Goal: Information Seeking & Learning: Learn about a topic

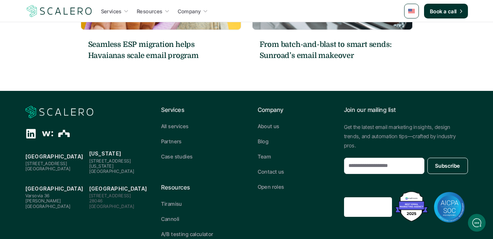
scroll to position [992, 0]
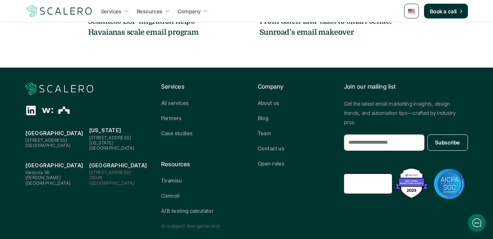
click at [211, 222] on p "AI subject line generator" at bounding box center [191, 226] width 60 height 8
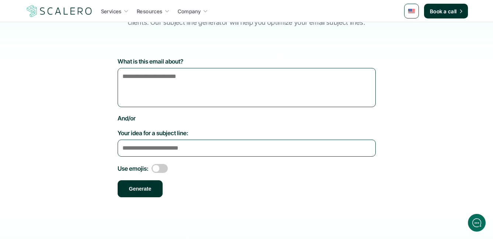
scroll to position [87, 0]
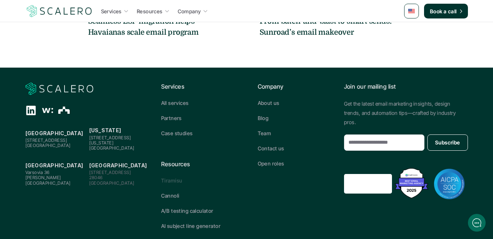
click at [180, 176] on p "Tiramisu" at bounding box center [171, 180] width 21 height 8
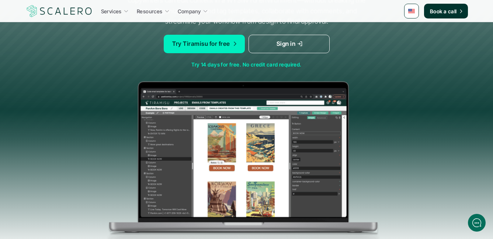
scroll to position [173, 0]
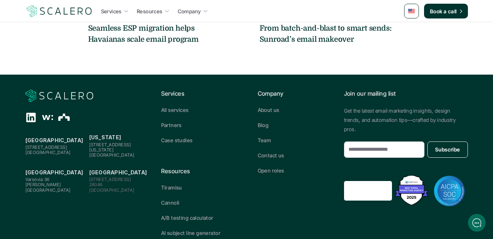
scroll to position [986, 0]
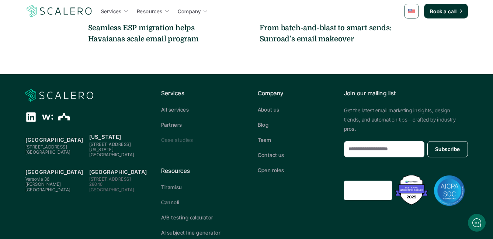
click at [184, 136] on p "Case studies" at bounding box center [177, 140] width 32 height 8
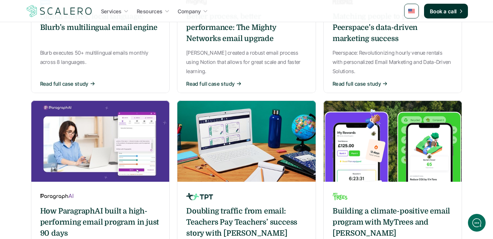
scroll to position [471, 0]
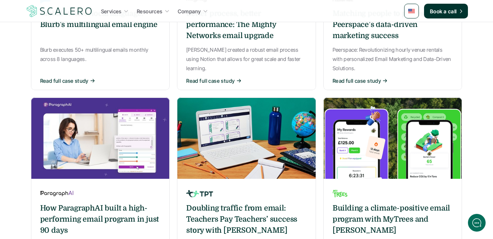
click at [368, 77] on p "Read full case study" at bounding box center [357, 81] width 48 height 8
